Goal: Use online tool/utility

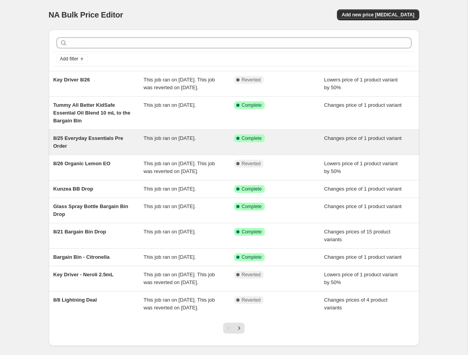
click at [297, 142] on div "Success Complete Complete" at bounding box center [273, 138] width 79 height 8
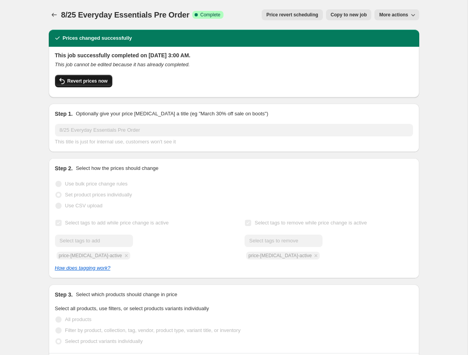
click at [84, 78] on button "Revert prices now" at bounding box center [83, 81] width 57 height 12
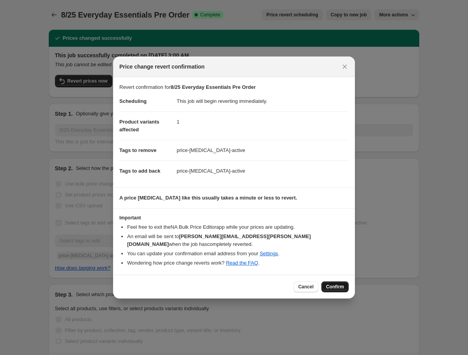
click at [339, 288] on span "Confirm" at bounding box center [335, 287] width 18 height 6
